Goal: Use online tool/utility: Utilize a website feature to perform a specific function

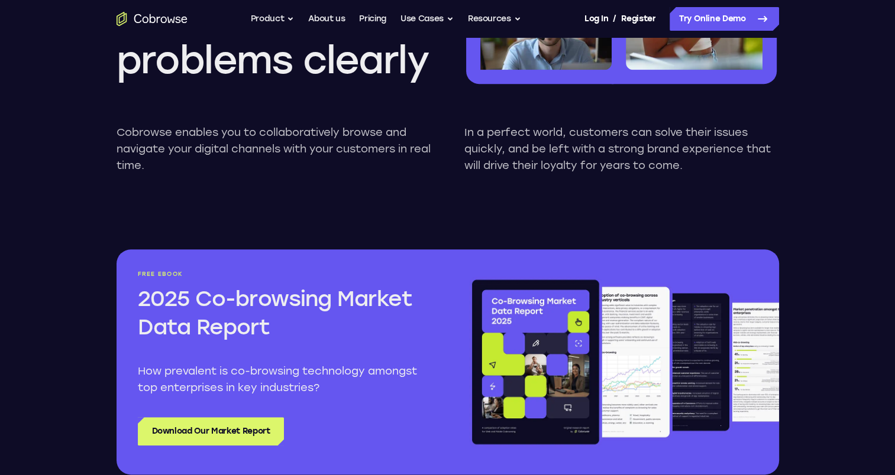
scroll to position [1208, 0]
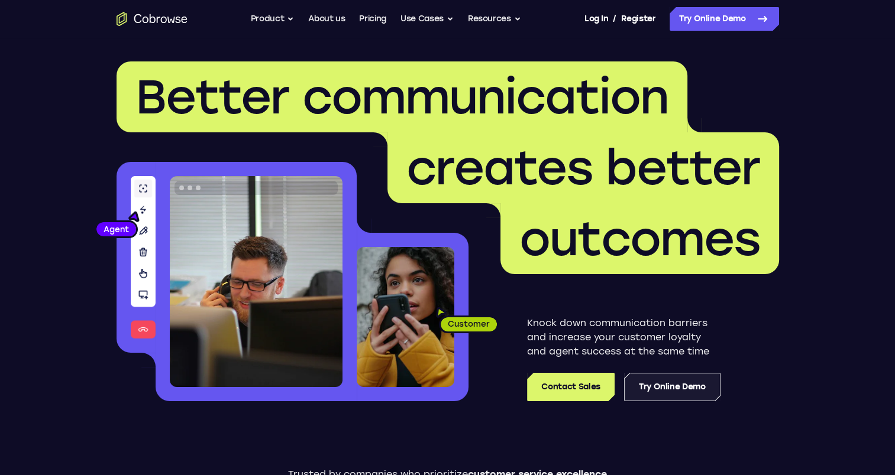
drag, startPoint x: 652, startPoint y: 388, endPoint x: 644, endPoint y: 388, distance: 7.7
click at [644, 388] on link "Try Online Demo" at bounding box center [672, 387] width 96 height 28
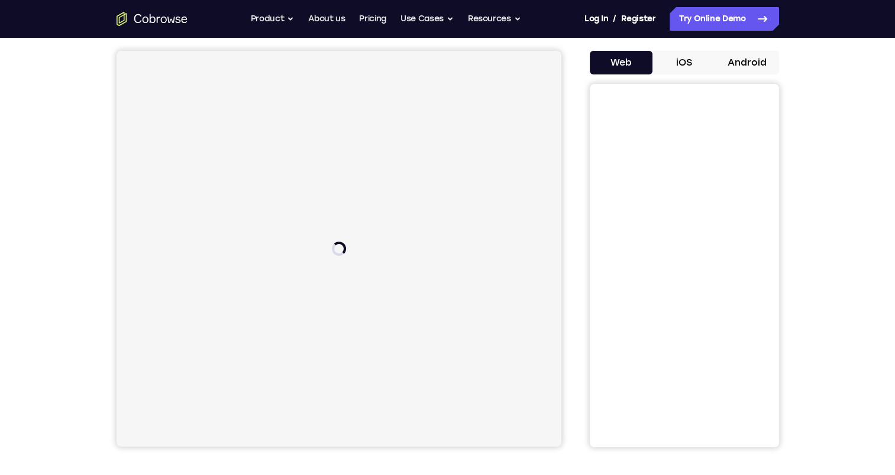
scroll to position [104, 0]
